Goal: Information Seeking & Learning: Check status

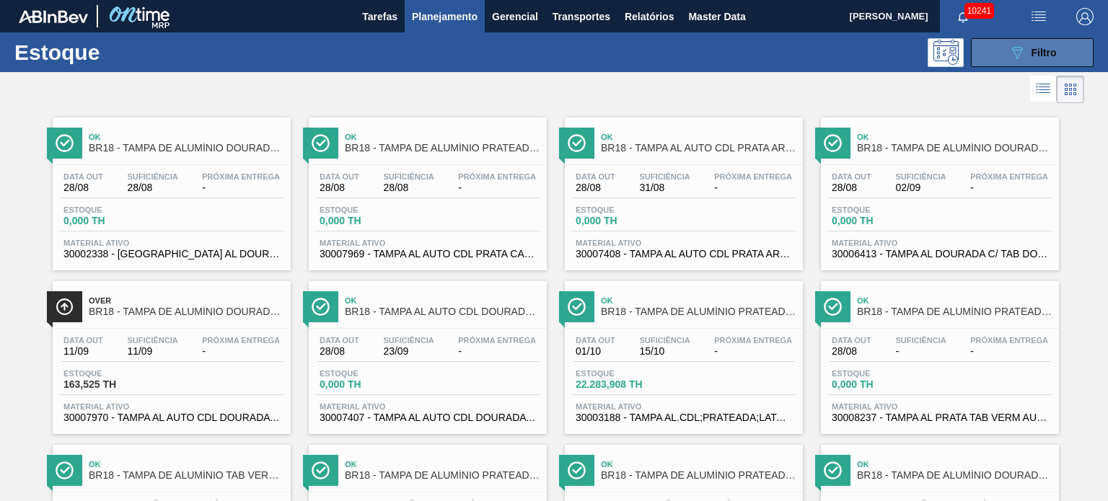
click at [1034, 63] on button "089F7B8B-B2A5-4AFE-B5C0-19BA573D28AC Filtro" at bounding box center [1032, 52] width 123 height 29
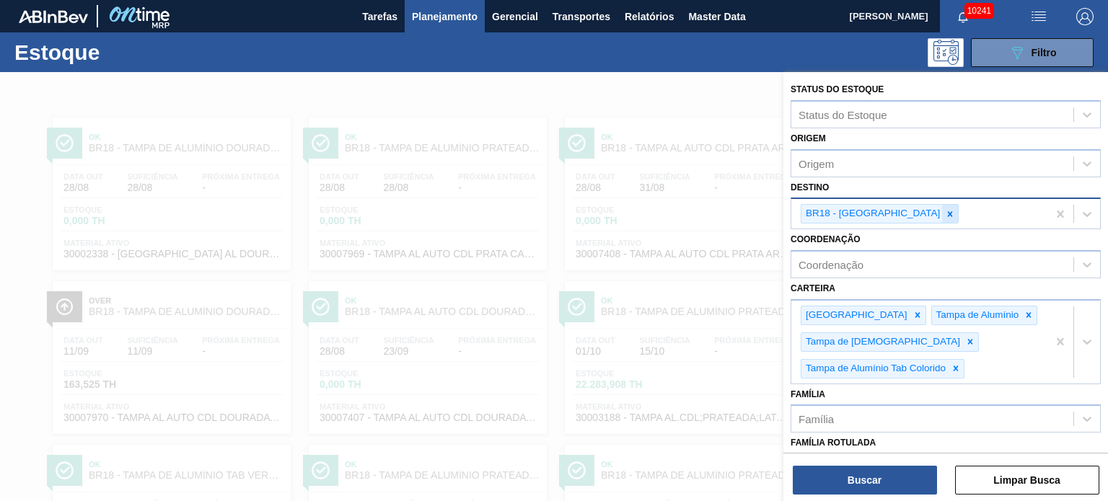
click at [942, 211] on div at bounding box center [950, 214] width 16 height 18
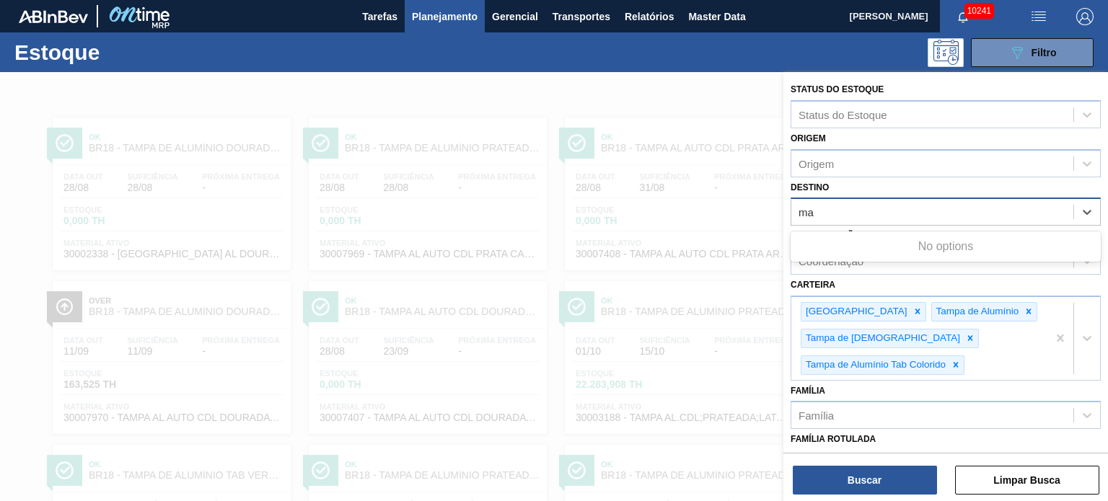
type input "m"
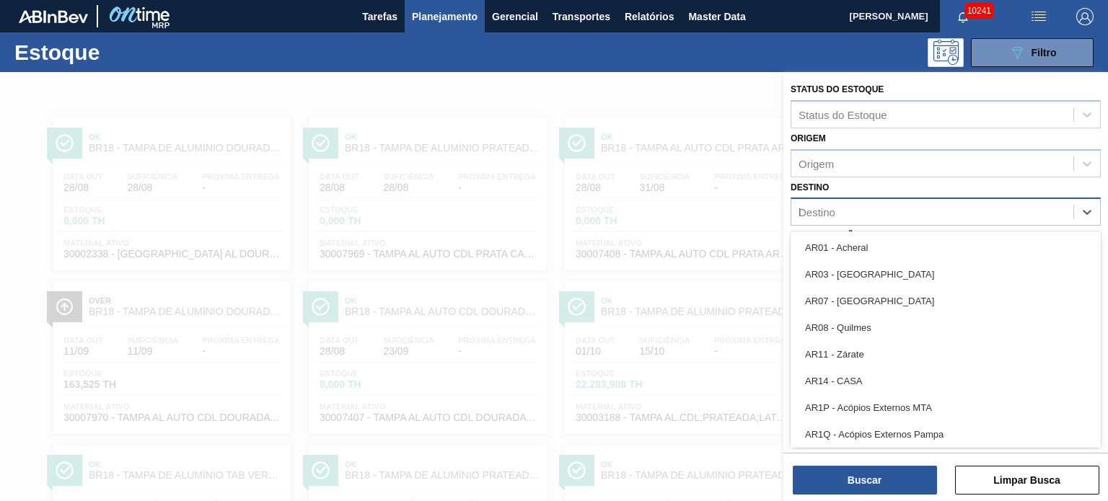
type input "lu"
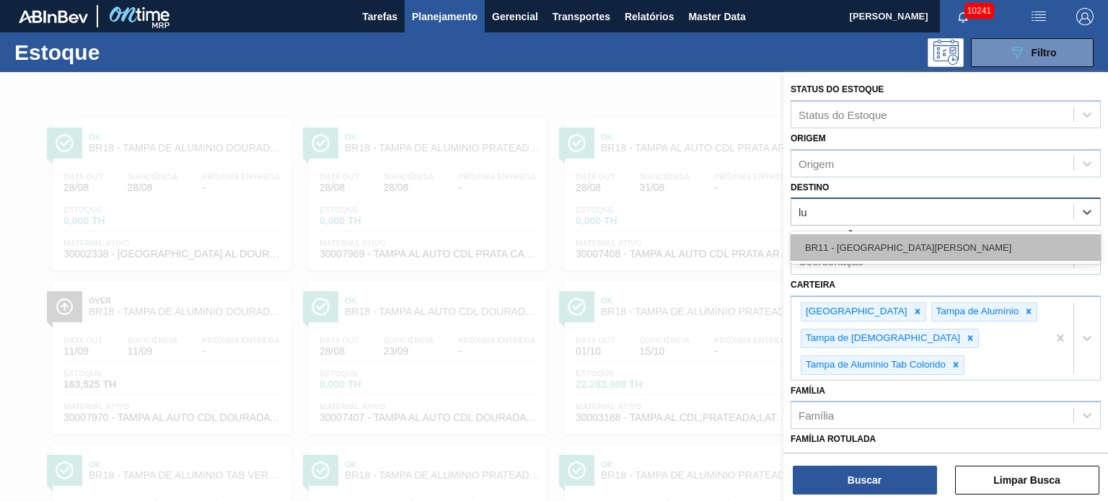
click at [961, 253] on div "BR11 - [GEOGRAPHIC_DATA][PERSON_NAME]" at bounding box center [946, 247] width 310 height 27
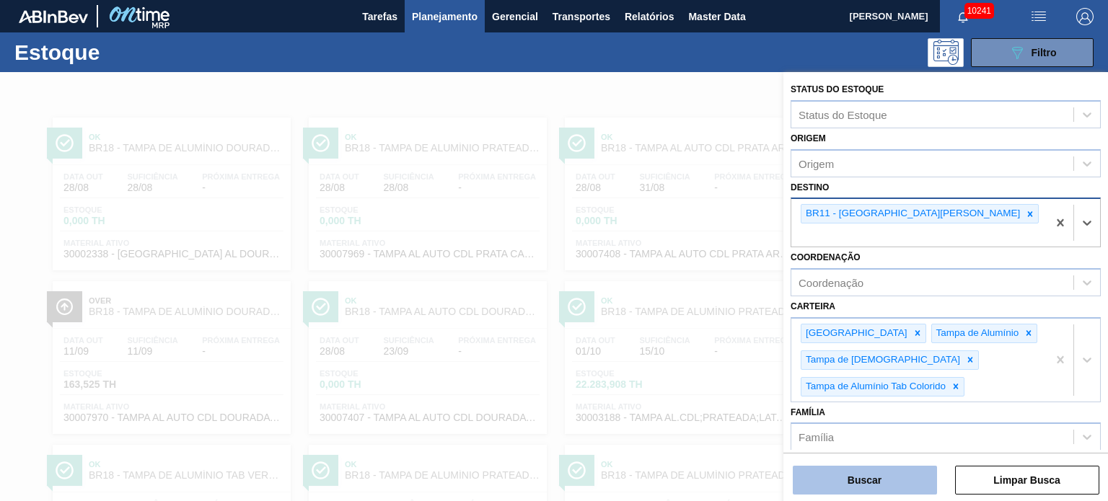
click at [889, 470] on button "Buscar" at bounding box center [865, 480] width 144 height 29
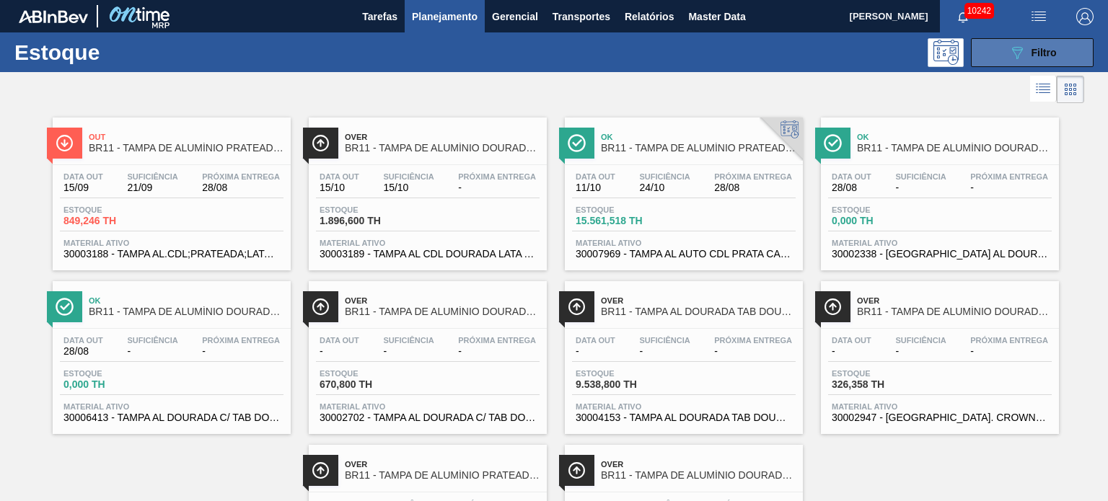
click at [1005, 43] on button "089F7B8B-B2A5-4AFE-B5C0-19BA573D28AC Filtro" at bounding box center [1032, 52] width 123 height 29
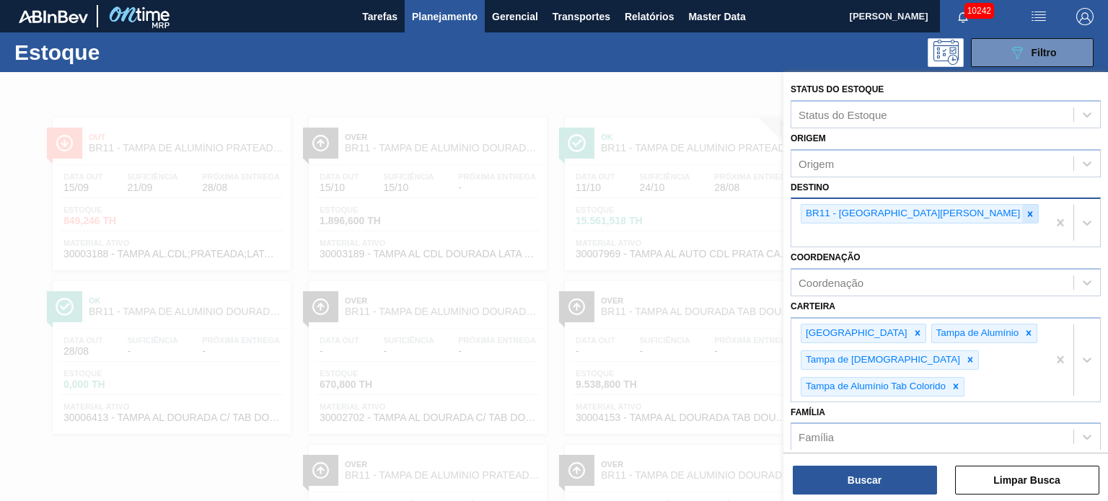
click at [1025, 209] on icon at bounding box center [1030, 214] width 10 height 10
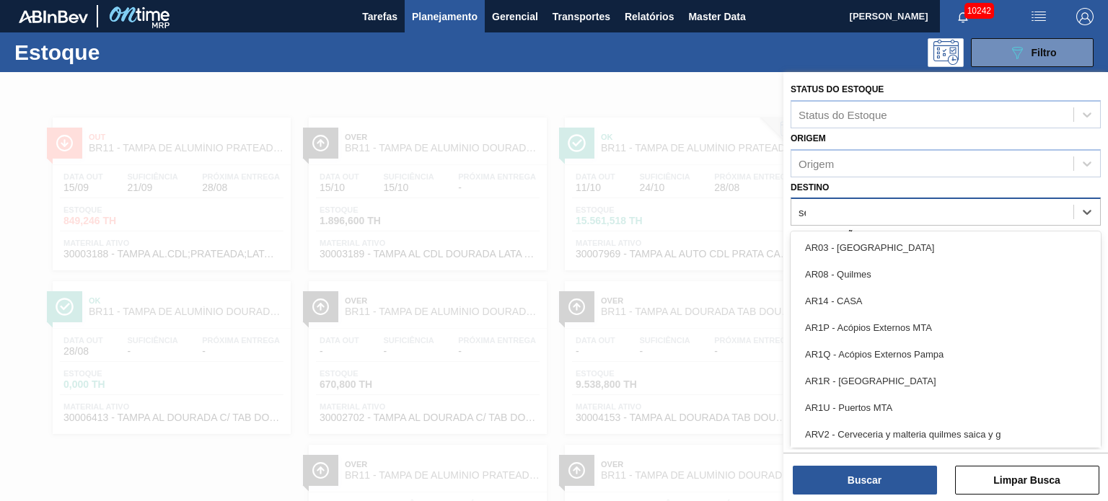
type input "ser"
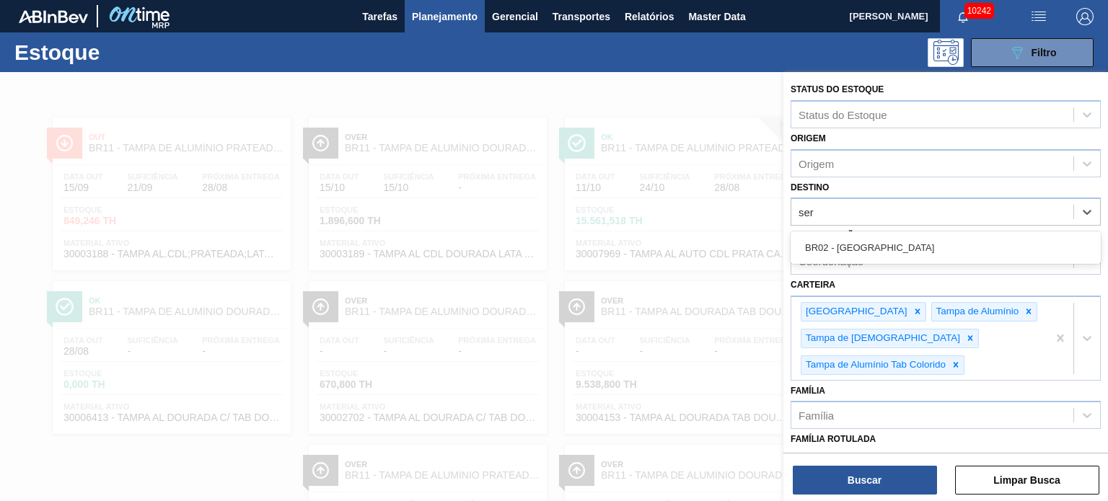
click at [840, 249] on div "BR02 - Sergipe" at bounding box center [946, 247] width 310 height 27
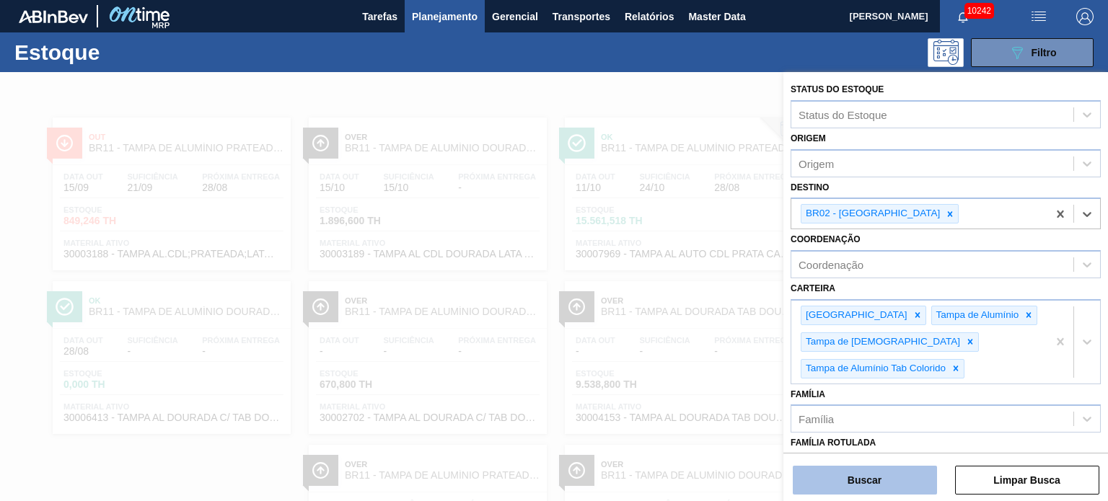
click at [858, 475] on button "Buscar" at bounding box center [865, 480] width 144 height 29
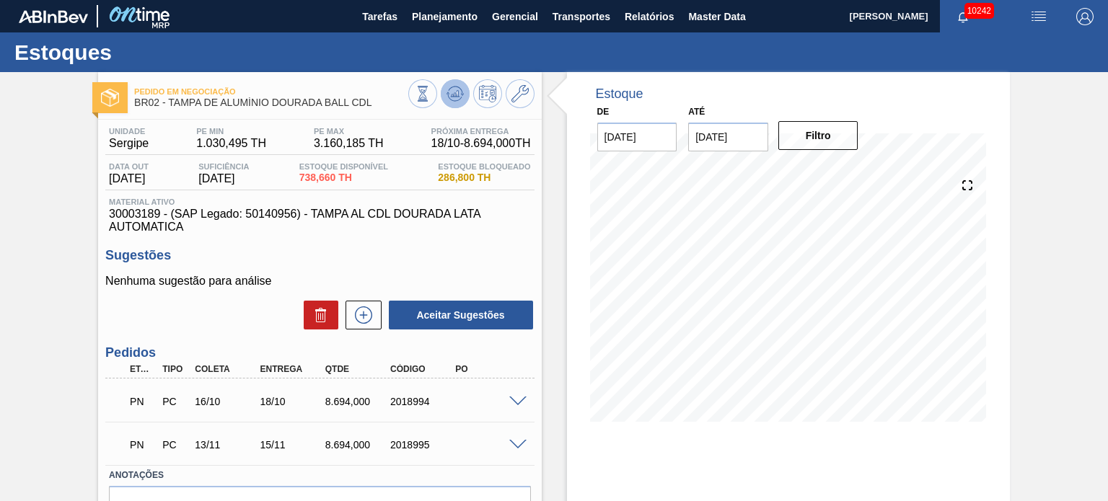
click at [452, 94] on icon at bounding box center [454, 93] width 17 height 17
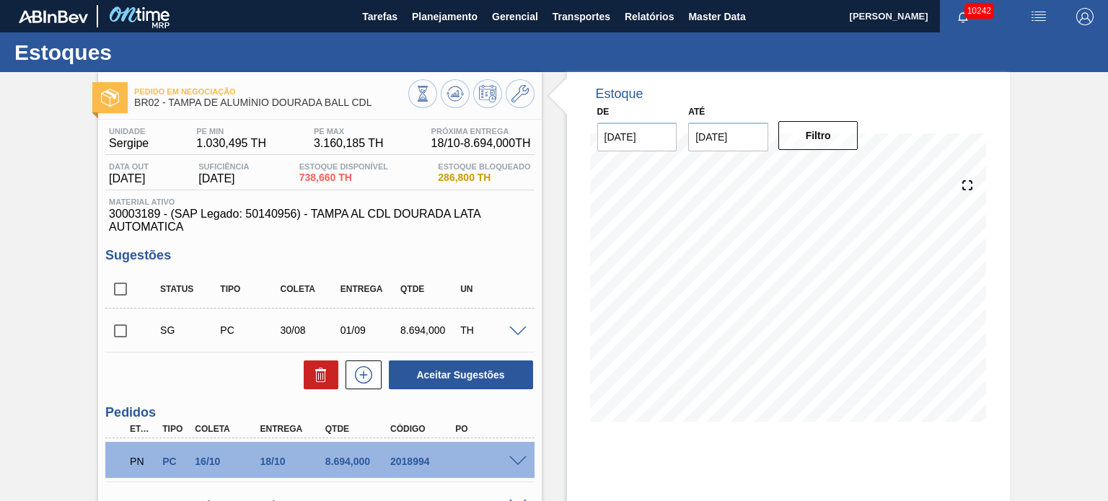
click at [128, 327] on input "checkbox" at bounding box center [120, 331] width 30 height 30
click at [314, 377] on icon at bounding box center [320, 374] width 17 height 17
checkbox input "false"
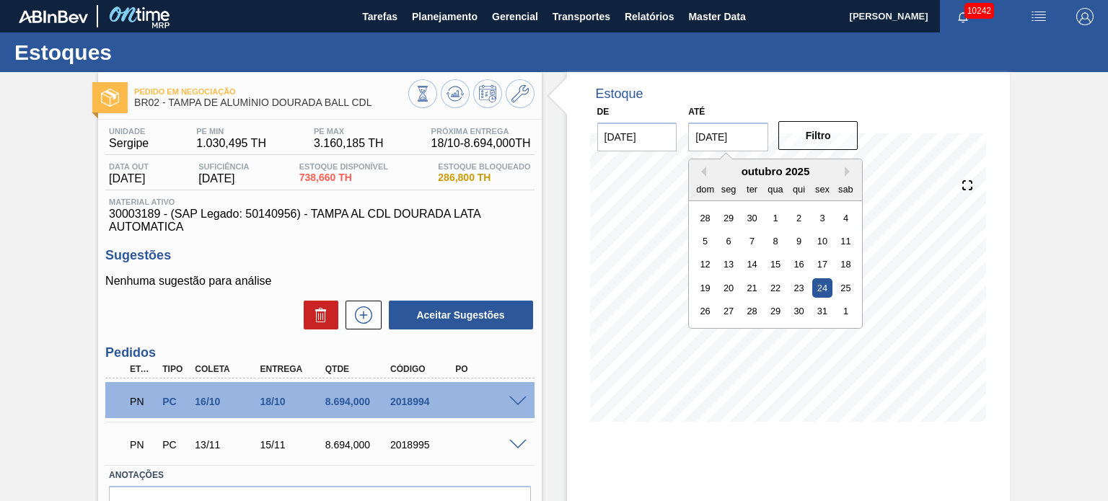
click at [739, 128] on input "[DATE]" at bounding box center [728, 137] width 80 height 29
click at [699, 174] on button "Previous Month" at bounding box center [701, 172] width 10 height 10
click at [747, 309] on div "30" at bounding box center [751, 310] width 19 height 19
type input "30/09/2025"
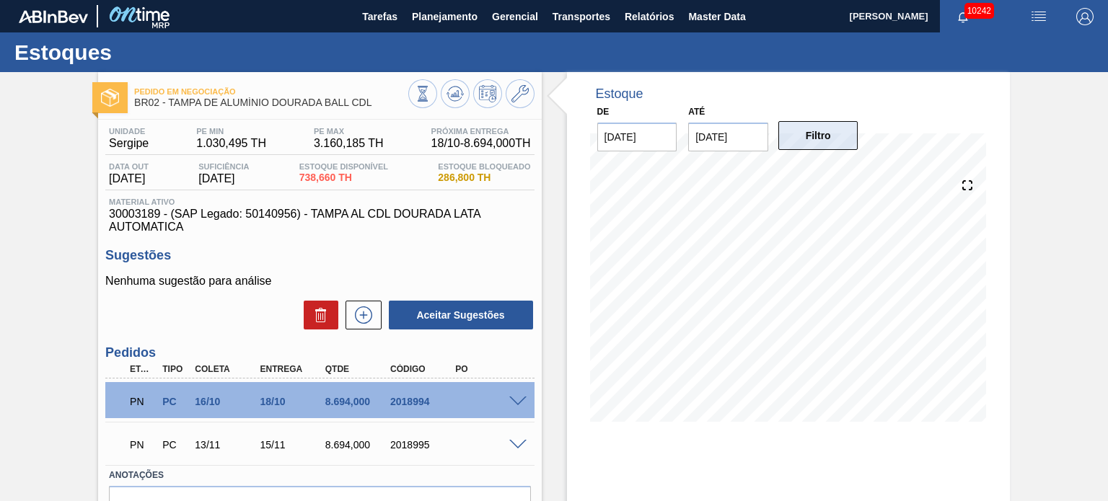
click at [811, 138] on button "Filtro" at bounding box center [818, 135] width 80 height 29
click at [446, 92] on icon at bounding box center [454, 93] width 17 height 17
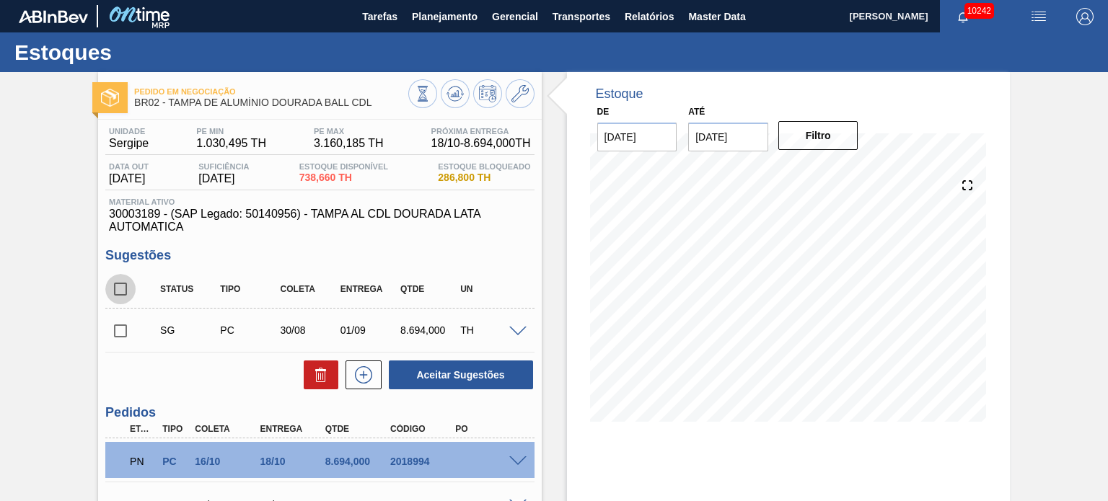
click at [120, 292] on input "checkbox" at bounding box center [120, 289] width 30 height 30
checkbox input "true"
click at [326, 366] on button at bounding box center [321, 375] width 35 height 29
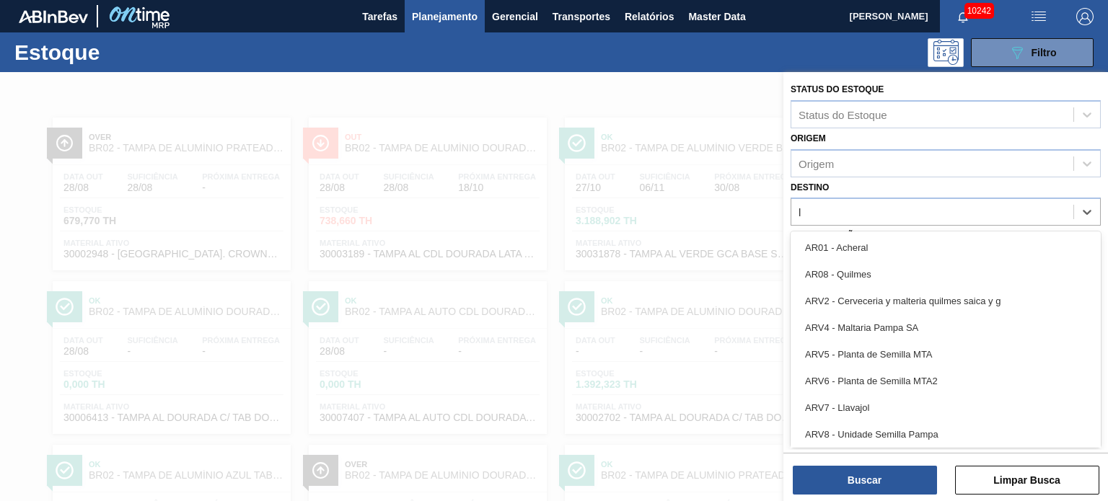
type input "lu"
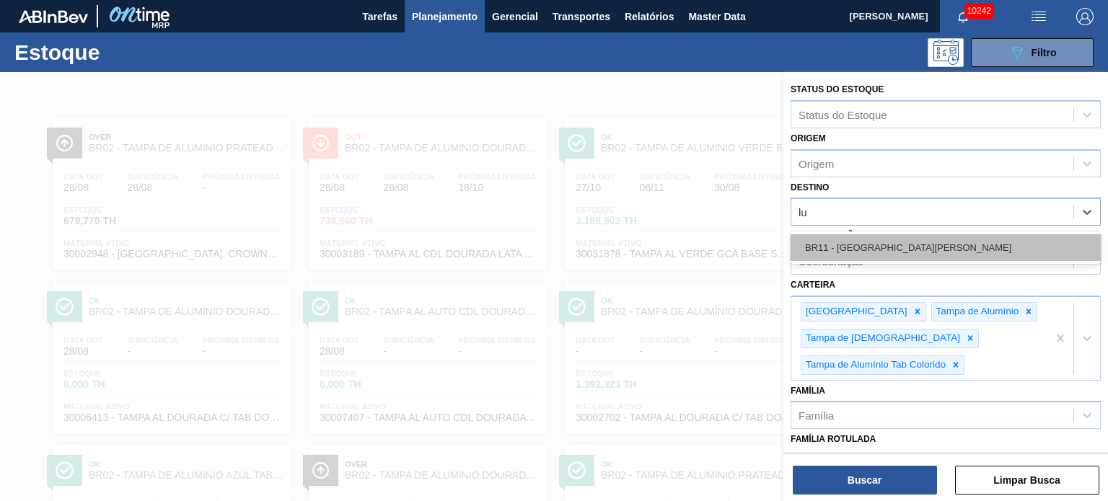
drag, startPoint x: 886, startPoint y: 245, endPoint x: 897, endPoint y: 372, distance: 127.4
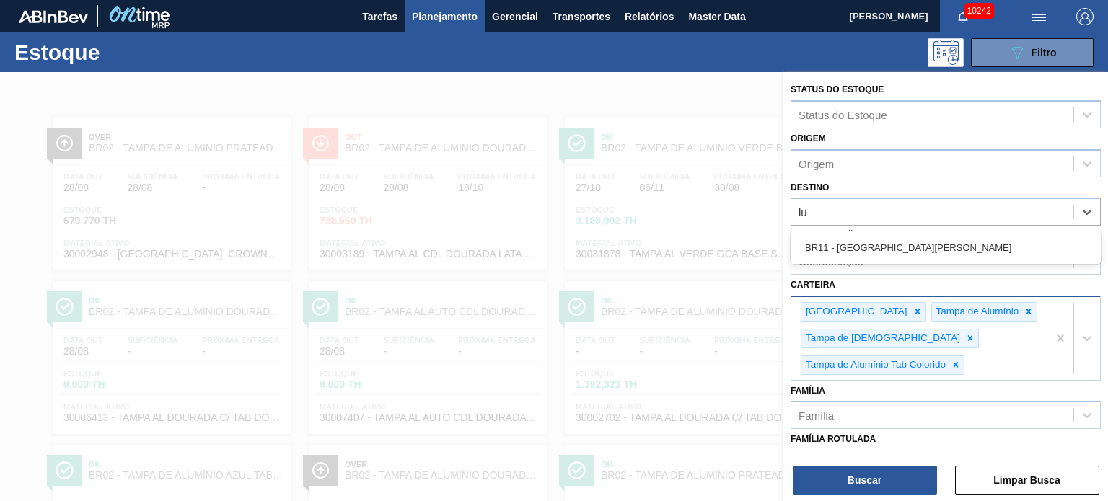
click at [886, 246] on div "BR11 - São Luís" at bounding box center [946, 247] width 310 height 27
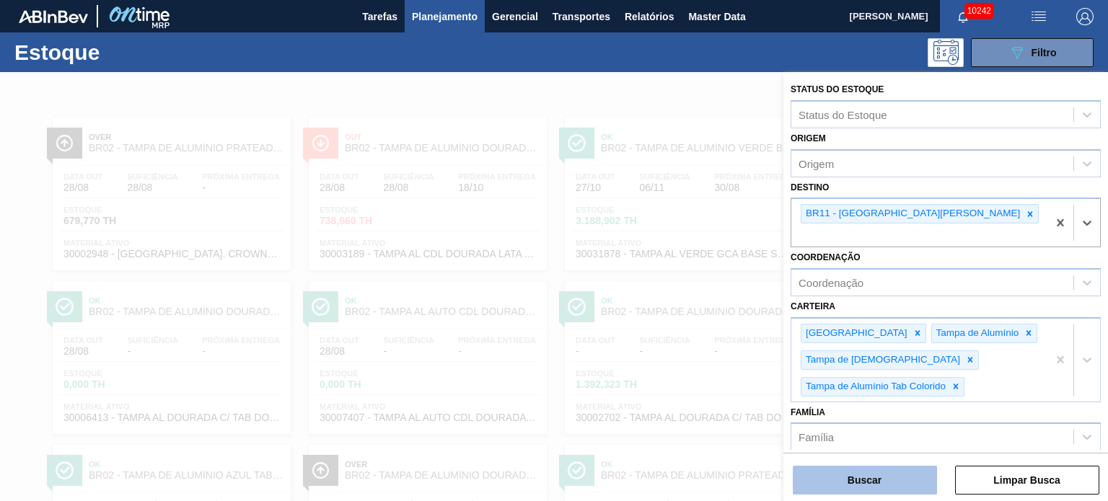
click at [886, 466] on button "Buscar" at bounding box center [865, 480] width 144 height 29
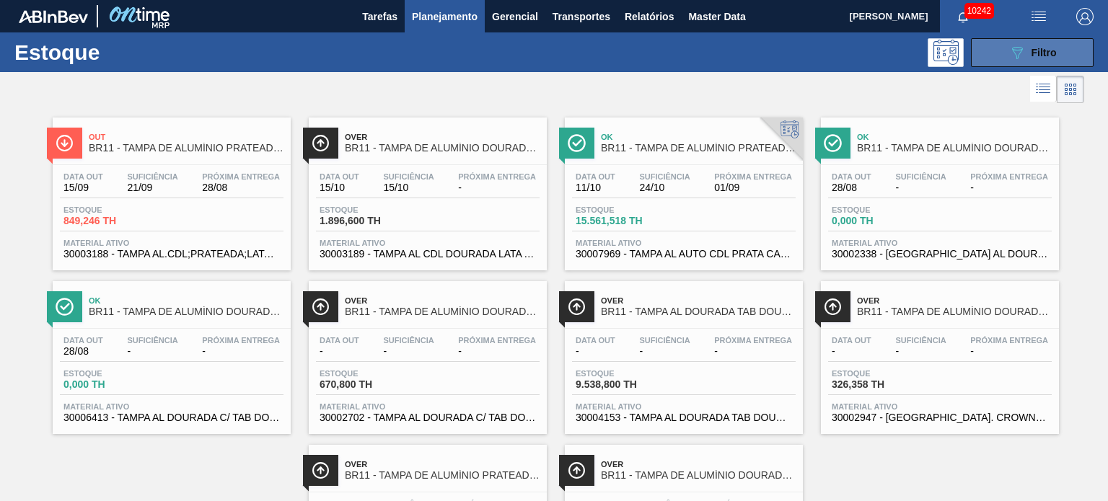
click at [1020, 55] on icon "089F7B8B-B2A5-4AFE-B5C0-19BA573D28AC" at bounding box center [1016, 52] width 17 height 17
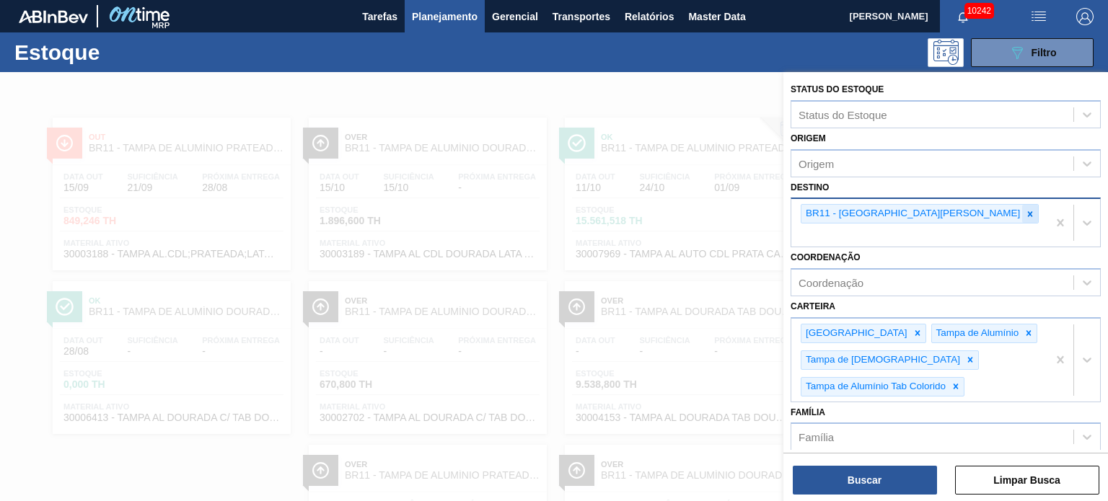
click at [1022, 219] on div at bounding box center [1030, 214] width 16 height 18
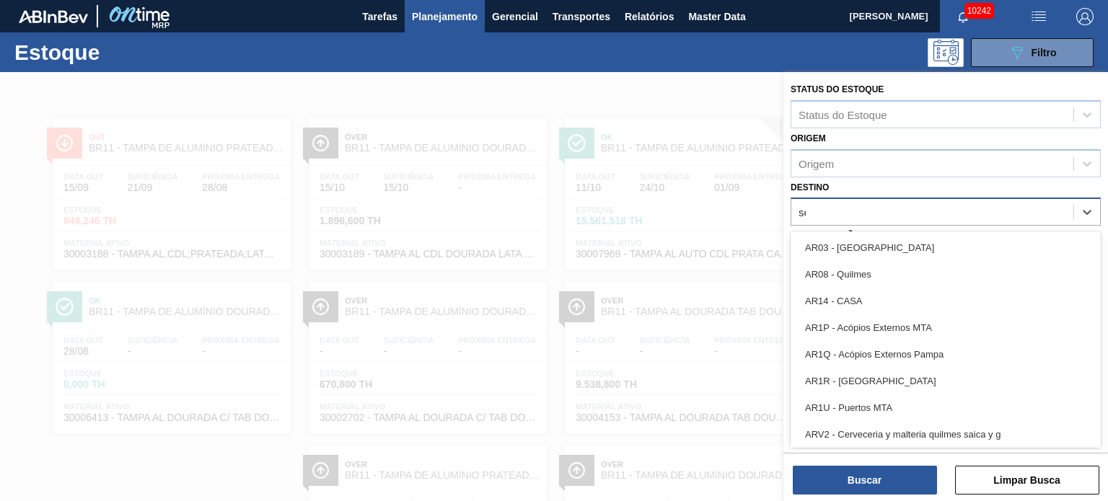
type input "ser"
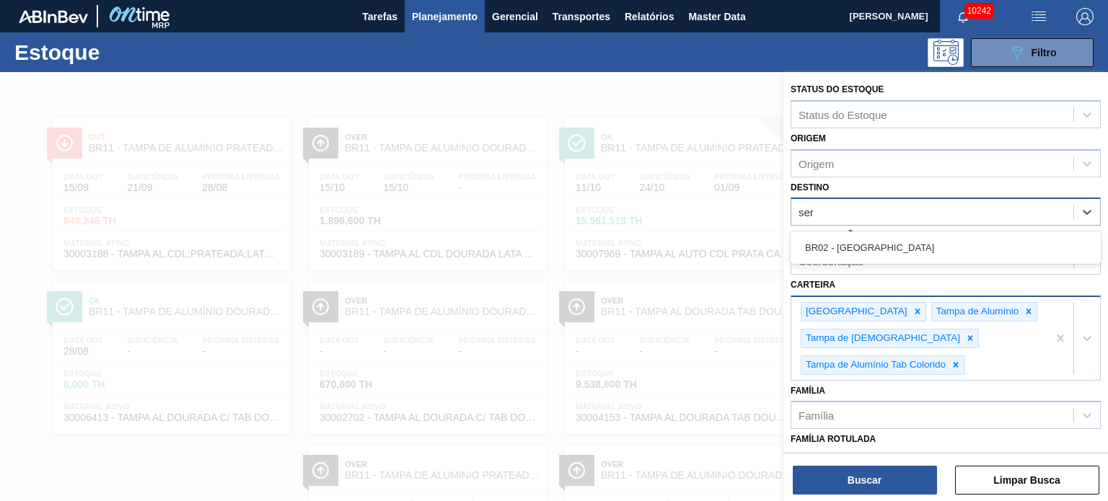
drag, startPoint x: 863, startPoint y: 239, endPoint x: 863, endPoint y: 329, distance: 90.2
click at [863, 239] on div "BR02 - Sergipe" at bounding box center [946, 247] width 310 height 27
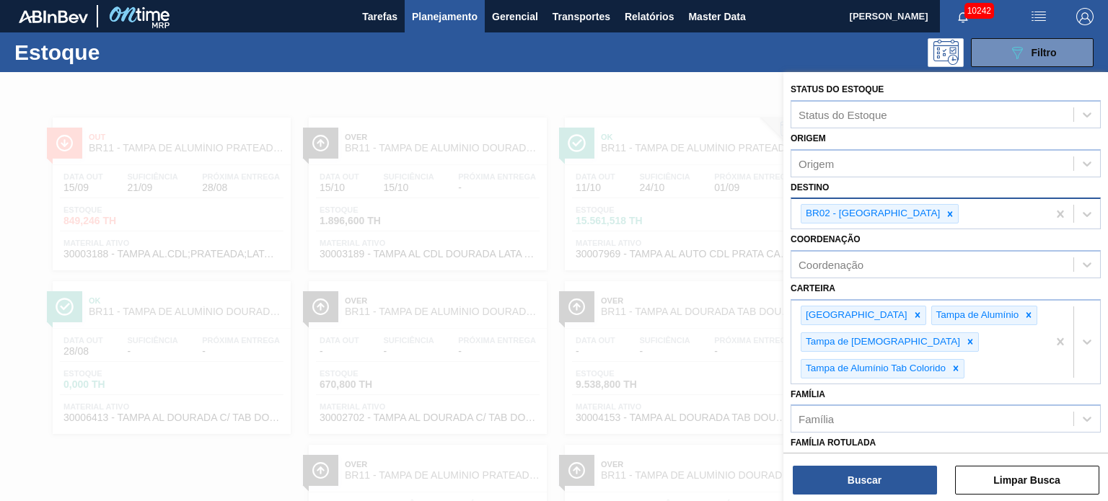
click at [868, 496] on div "Status do Estoque Status do Estoque Origem Origem Destino BR02 - Sergipe Coorde…" at bounding box center [945, 288] width 325 height 432
click at [868, 476] on button "Buscar" at bounding box center [865, 480] width 144 height 29
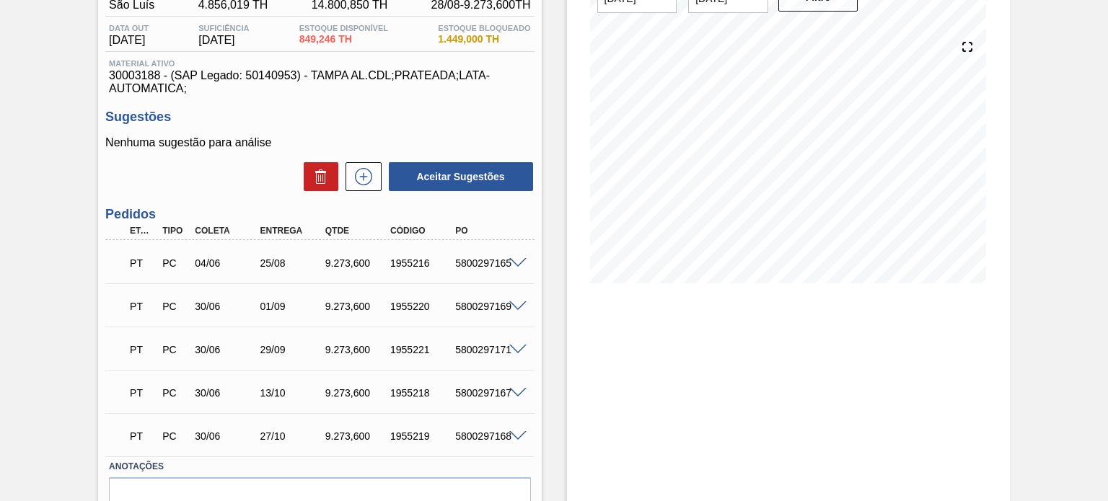
scroll to position [144, 0]
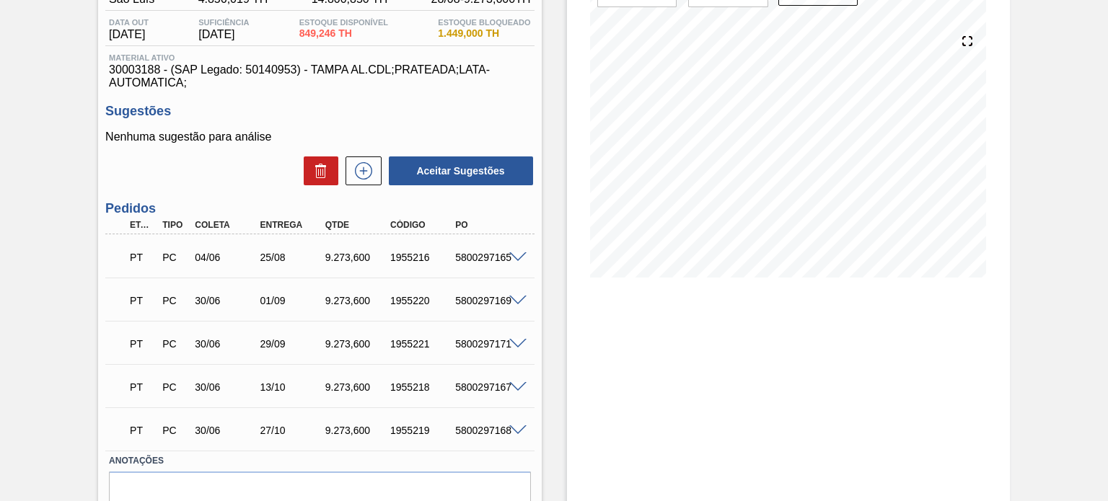
click at [470, 262] on div "5800297165" at bounding box center [487, 258] width 71 height 12
copy div "5800297165"
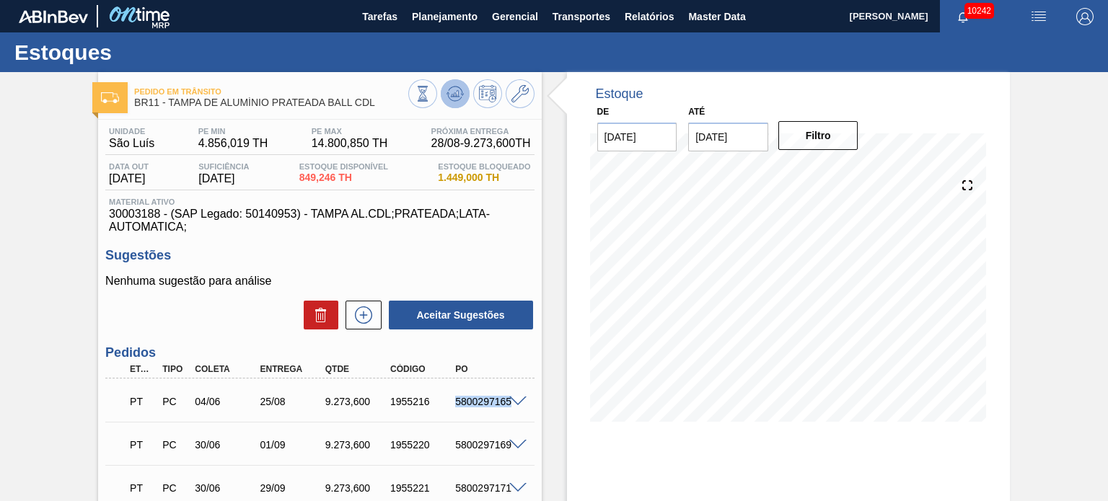
click at [456, 100] on icon at bounding box center [454, 93] width 17 height 17
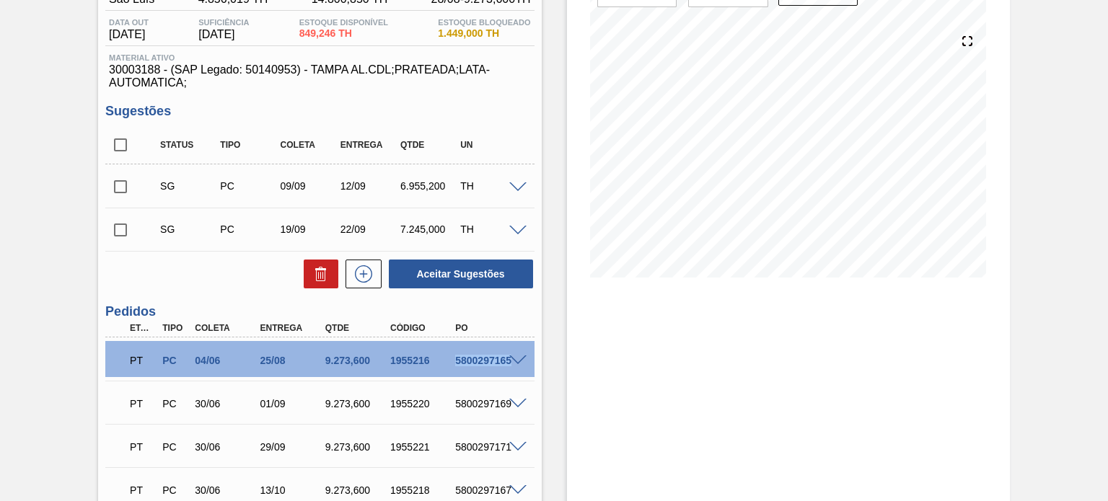
scroll to position [216, 0]
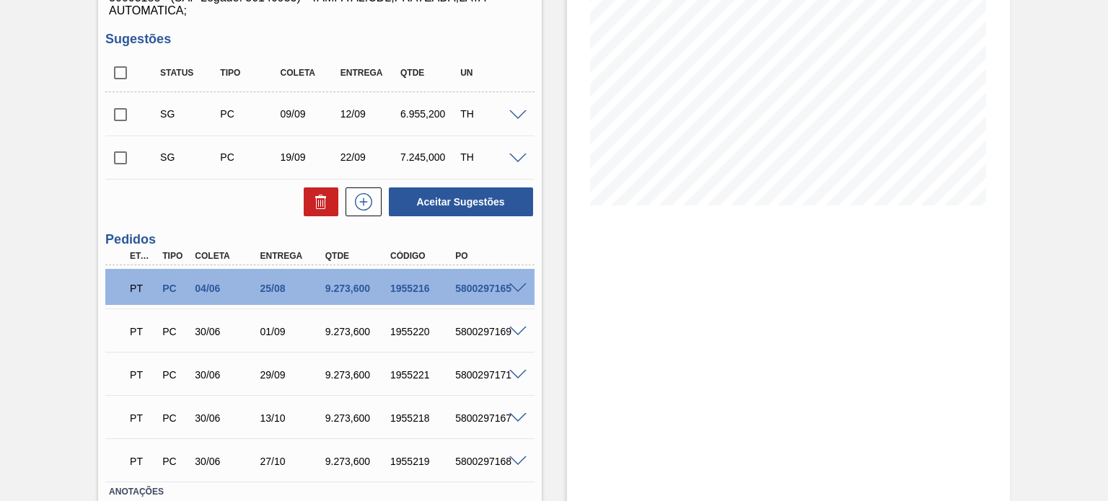
click at [695, 374] on div "Estoque De 28/08/2025 Até 30/09/2025 Filtro 18/09 Projeção de Estoque 9,795.234…" at bounding box center [788, 228] width 443 height 744
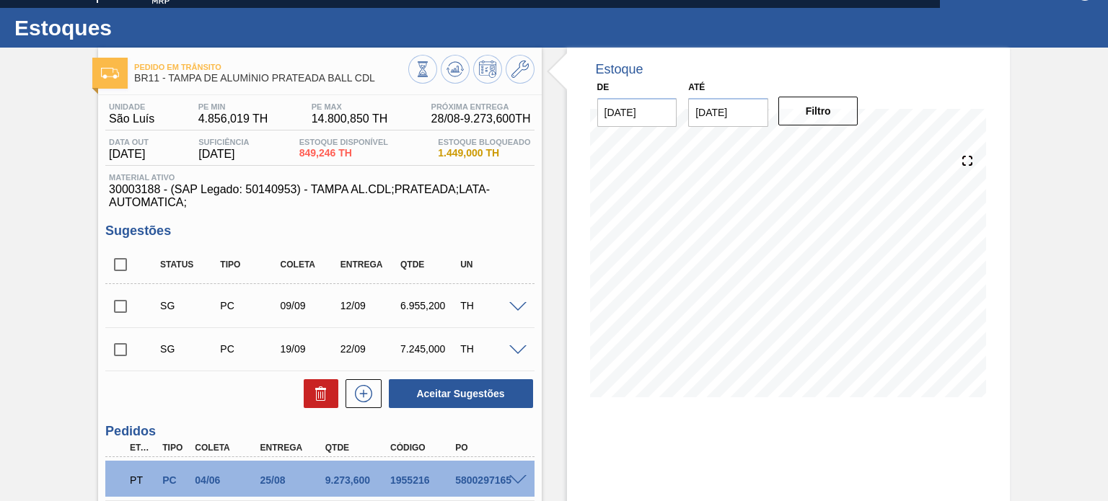
scroll to position [0, 0]
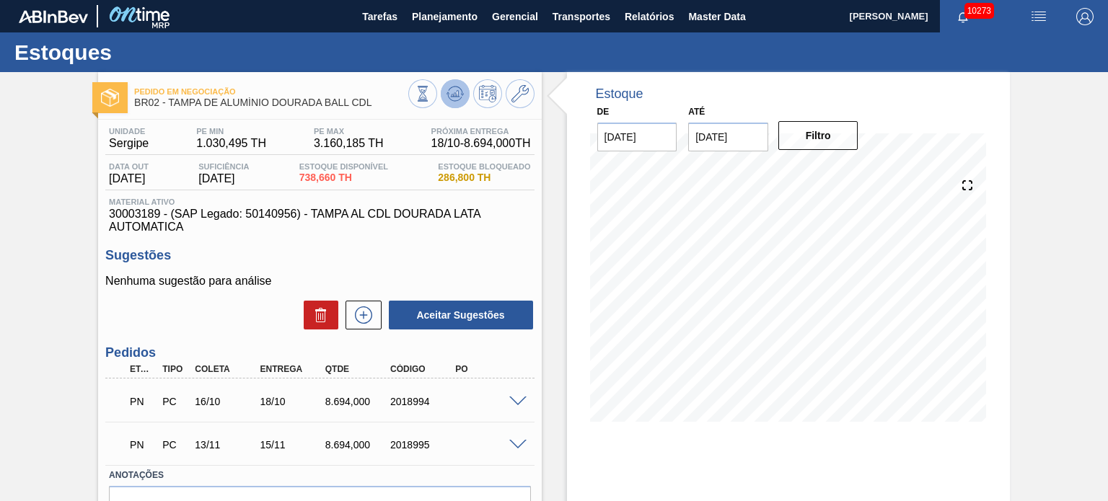
click at [460, 94] on icon at bounding box center [461, 95] width 3 height 2
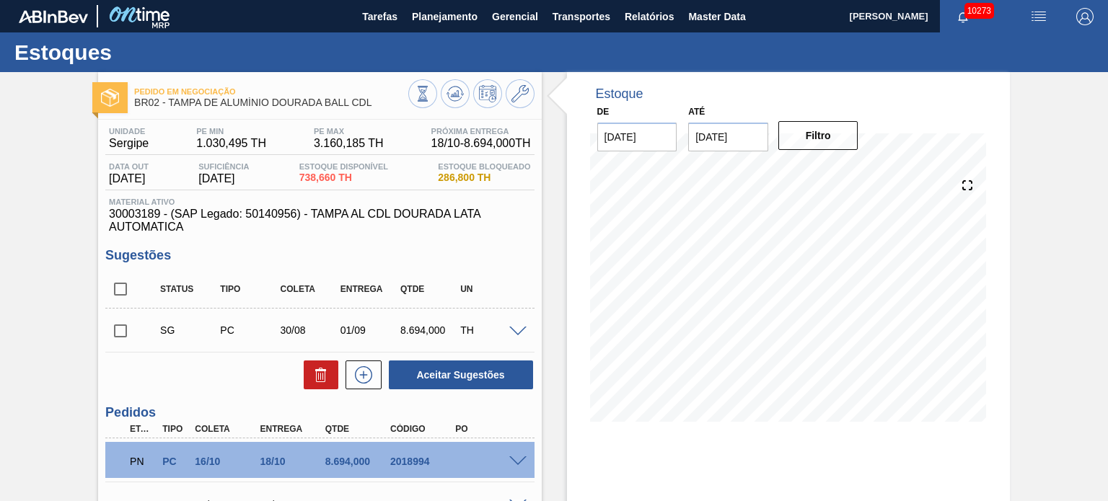
click at [57, 289] on div "Pedido em Negociação BR02 - [GEOGRAPHIC_DATA] DE ALUMÍNIO DOURADA BALL CDL Unid…" at bounding box center [554, 357] width 1108 height 571
click at [457, 97] on icon at bounding box center [454, 93] width 9 height 6
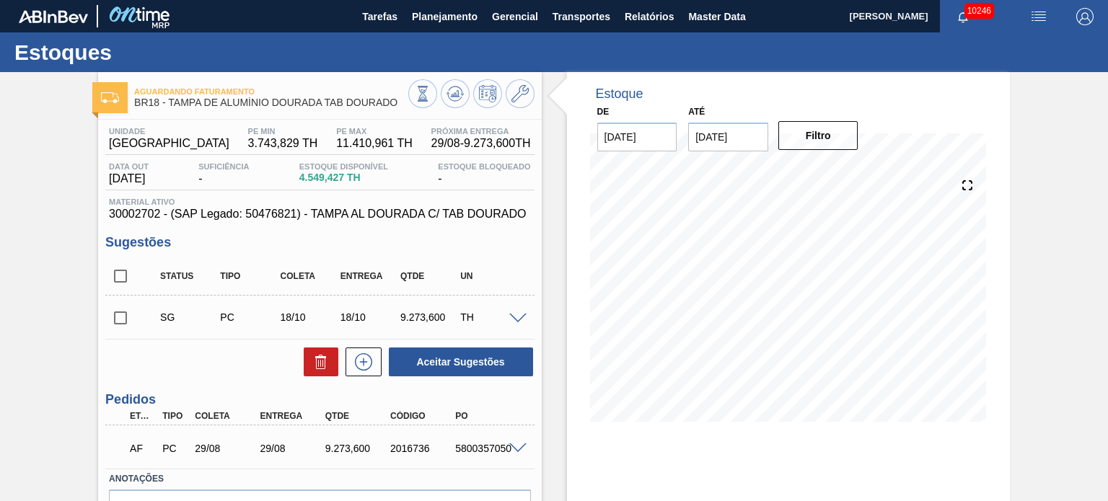
click at [522, 444] on span at bounding box center [517, 449] width 17 height 11
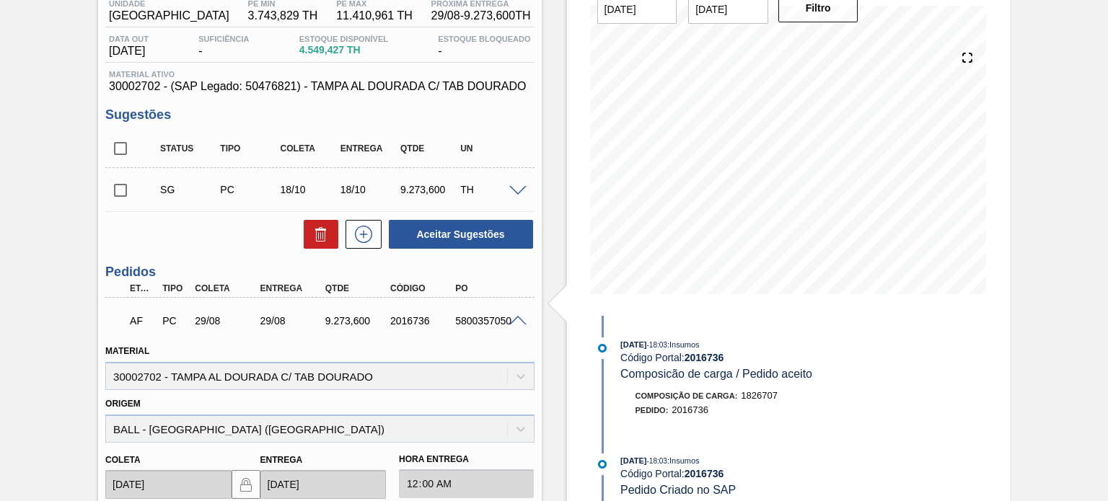
scroll to position [289, 0]
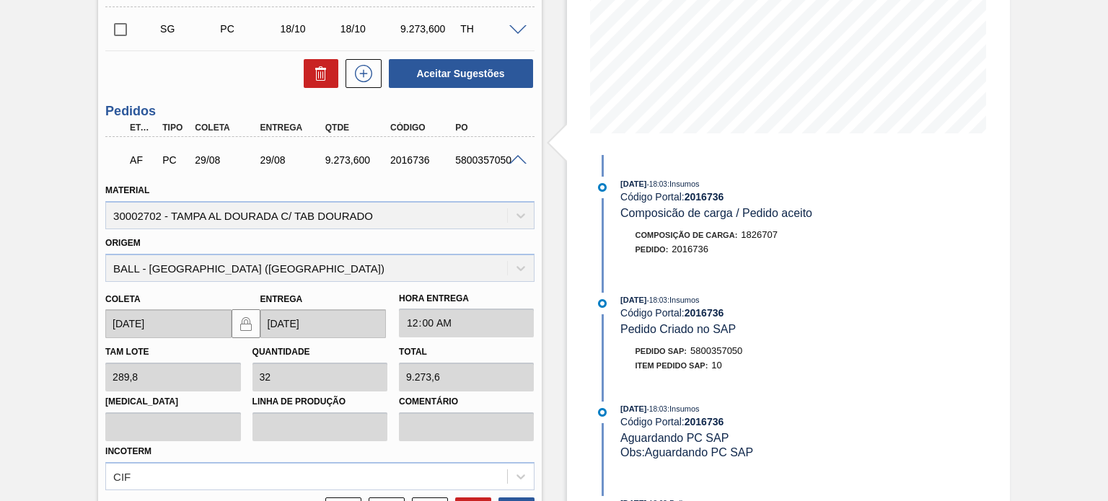
click at [515, 164] on div "5800357050" at bounding box center [487, 160] width 71 height 12
